Goal: Task Accomplishment & Management: Manage account settings

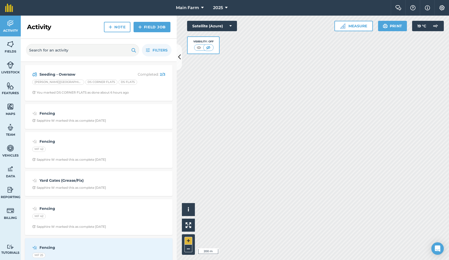
click at [188, 240] on button "+" at bounding box center [188, 241] width 8 height 8
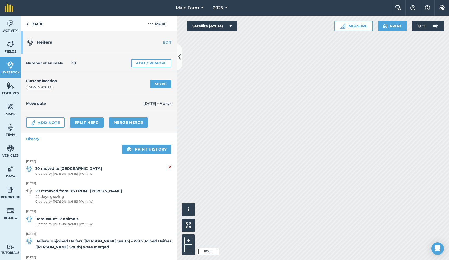
click at [159, 85] on link "Move" at bounding box center [161, 84] width 22 height 8
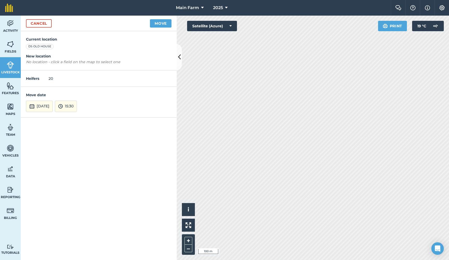
click at [49, 105] on button "[DATE]" at bounding box center [39, 106] width 27 height 11
click at [69, 69] on abbr "18" at bounding box center [68, 69] width 3 height 3
click at [77, 107] on button "15:30" at bounding box center [66, 106] width 22 height 11
click at [42, 23] on link "Cancel" at bounding box center [39, 23] width 26 height 8
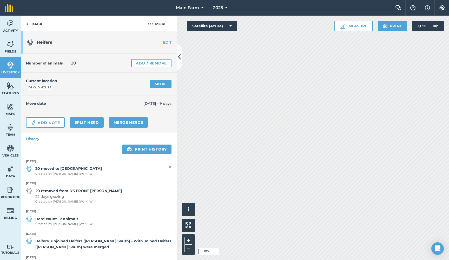
click at [178, 49] on button at bounding box center [179, 57] width 5 height 26
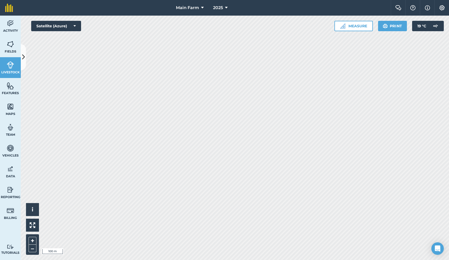
click at [24, 60] on icon at bounding box center [23, 56] width 3 height 9
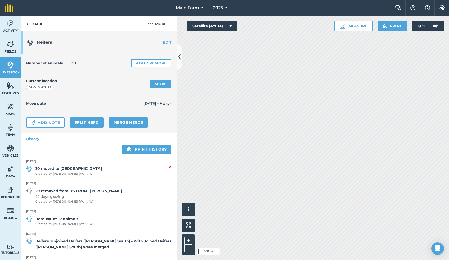
click at [160, 84] on link "Move" at bounding box center [161, 84] width 22 height 8
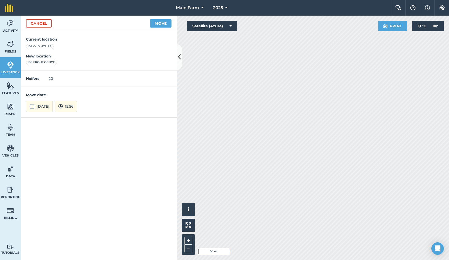
click at [77, 103] on button "15:56" at bounding box center [66, 106] width 22 height 11
click at [78, 70] on button "14:00" at bounding box center [67, 70] width 24 height 8
click at [156, 24] on button "Move" at bounding box center [161, 23] width 22 height 8
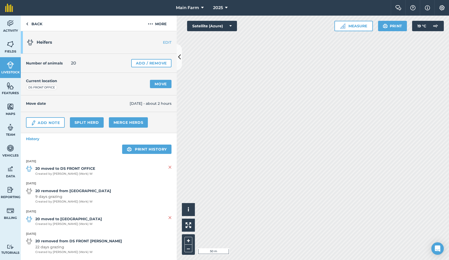
click at [10, 69] on link "Livestock" at bounding box center [10, 67] width 21 height 21
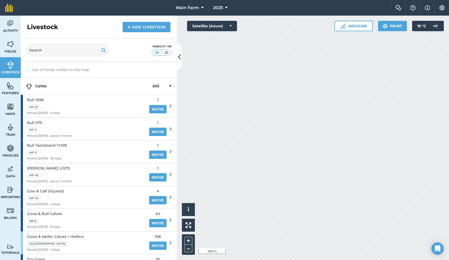
click at [179, 55] on icon at bounding box center [179, 56] width 3 height 9
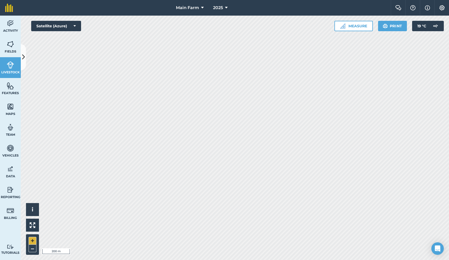
click at [29, 241] on button "+" at bounding box center [33, 241] width 8 height 8
click at [15, 49] on link "Fields" at bounding box center [10, 46] width 21 height 21
click at [25, 53] on icon at bounding box center [23, 56] width 3 height 9
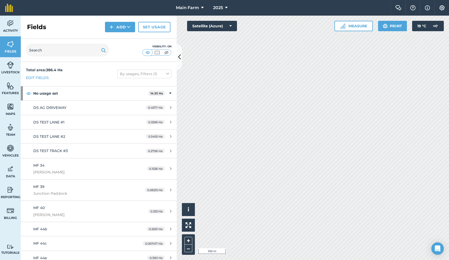
click at [168, 54] on img at bounding box center [166, 52] width 6 height 5
click at [179, 53] on icon at bounding box center [179, 56] width 3 height 9
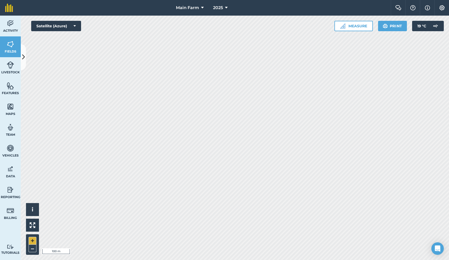
click at [35, 239] on button "+" at bounding box center [33, 241] width 8 height 8
click at [30, 248] on button "–" at bounding box center [33, 248] width 8 height 8
click at [23, 59] on icon at bounding box center [23, 56] width 3 height 9
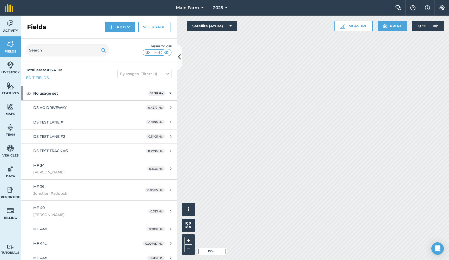
click at [146, 51] on img at bounding box center [147, 52] width 6 height 5
click at [179, 56] on icon at bounding box center [179, 56] width 3 height 9
